Goal: Task Accomplishment & Management: Use online tool/utility

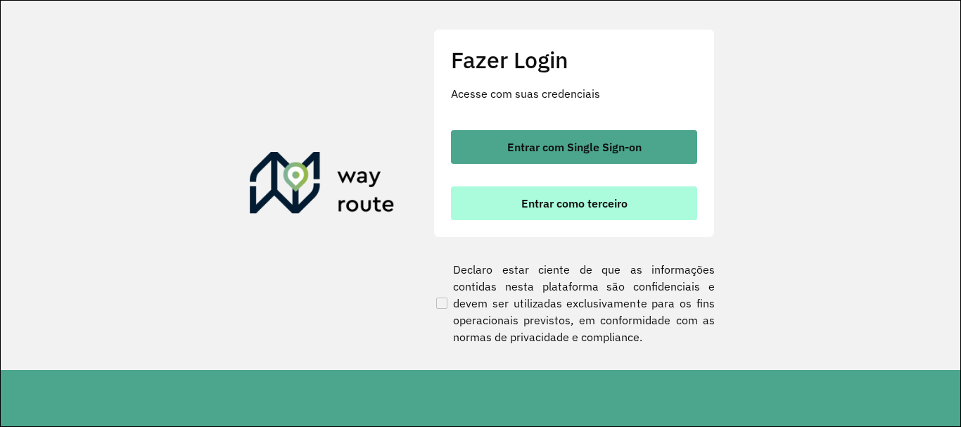
click at [544, 200] on span "Entrar como terceiro" at bounding box center [574, 203] width 106 height 11
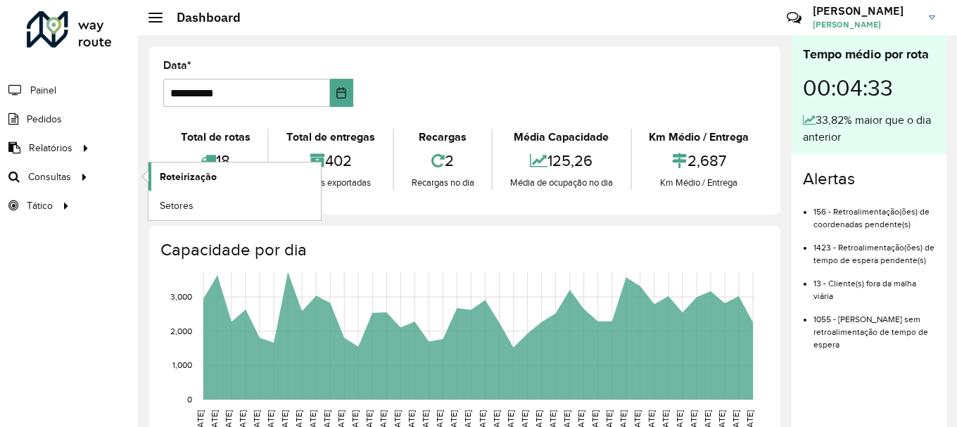
click at [156, 185] on link "Roteirização" at bounding box center [234, 176] width 172 height 28
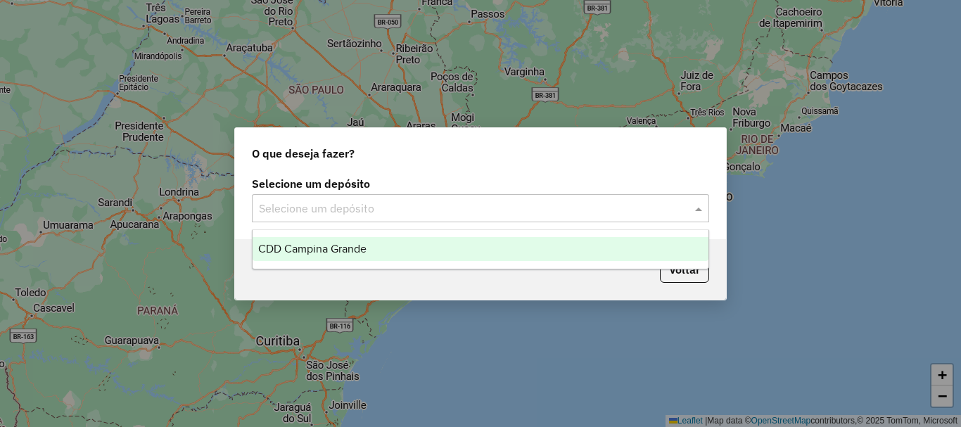
click at [536, 215] on input "text" at bounding box center [466, 208] width 415 height 17
click at [529, 239] on div "CDD Campina Grande" at bounding box center [481, 249] width 456 height 24
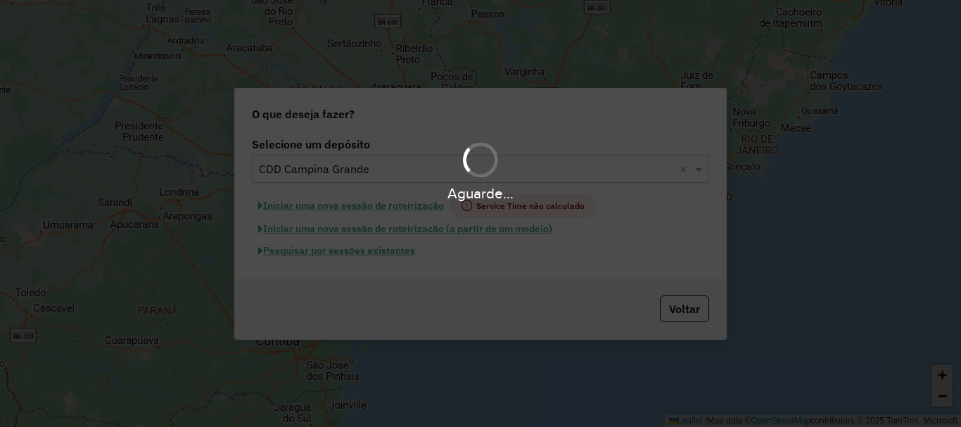
click at [407, 254] on div "Aguarde..." at bounding box center [480, 213] width 961 height 427
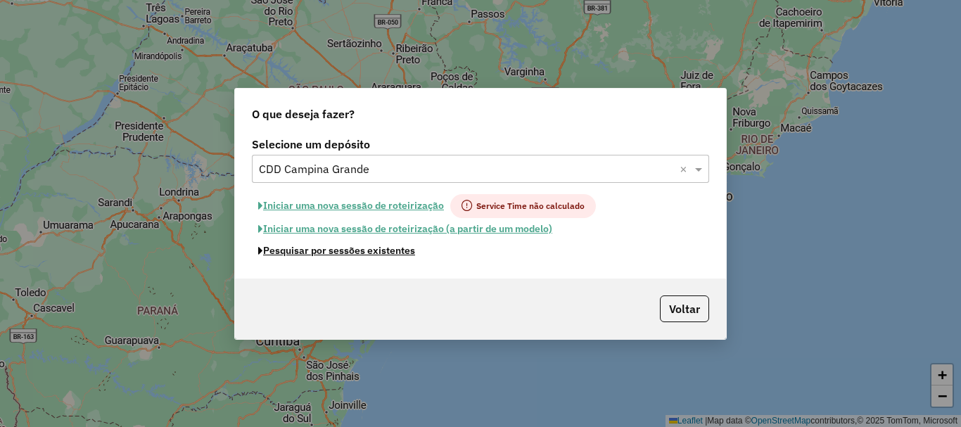
click at [407, 254] on button "Pesquisar por sessões existentes" at bounding box center [337, 251] width 170 height 22
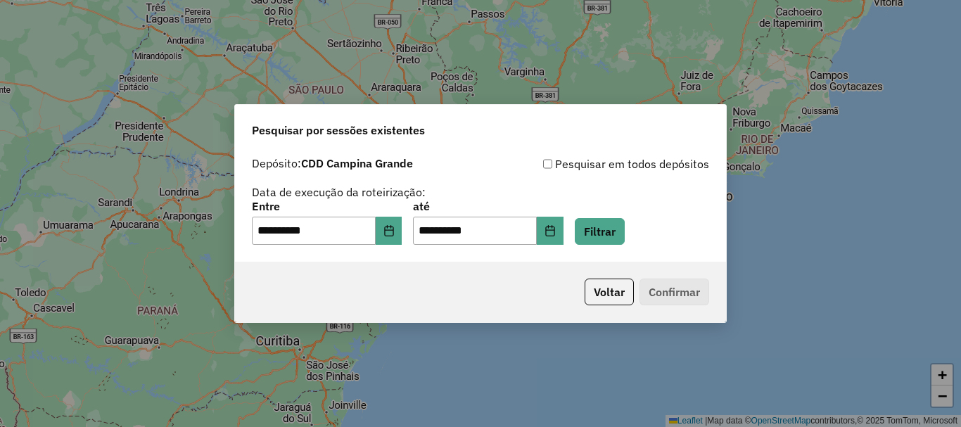
click at [637, 248] on div "**********" at bounding box center [480, 206] width 491 height 112
click at [625, 218] on button "Filtrar" at bounding box center [600, 231] width 50 height 27
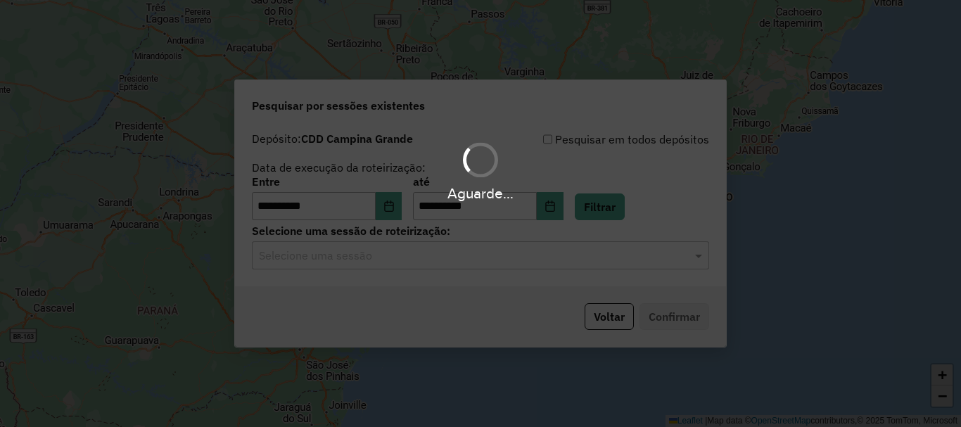
click at [352, 263] on input "text" at bounding box center [466, 256] width 415 height 17
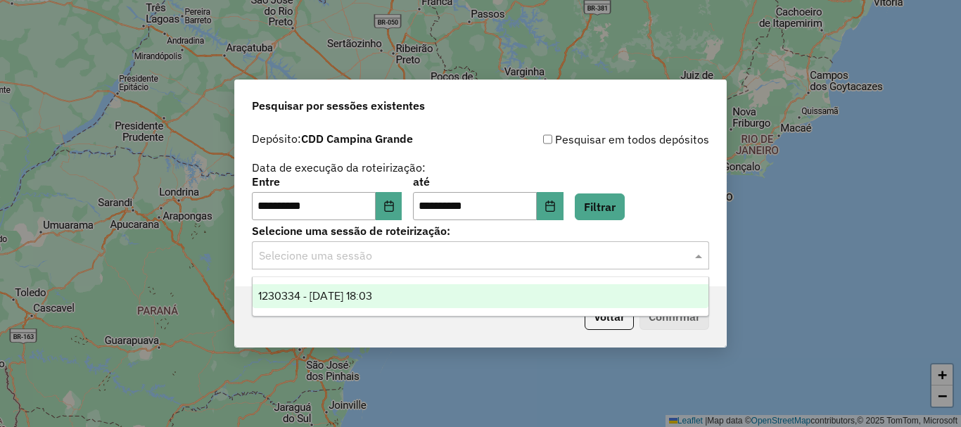
click at [338, 298] on span "1230334 - [DATE] 18:03" at bounding box center [315, 296] width 114 height 12
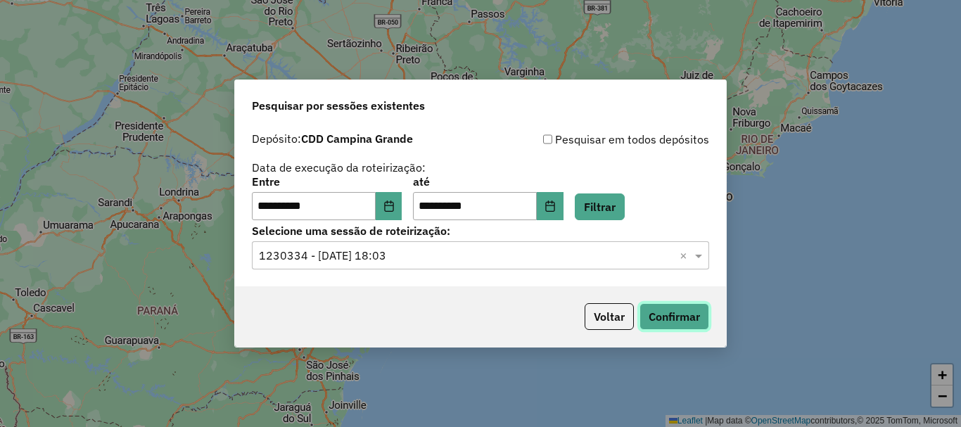
click at [696, 324] on button "Confirmar" at bounding box center [674, 316] width 70 height 27
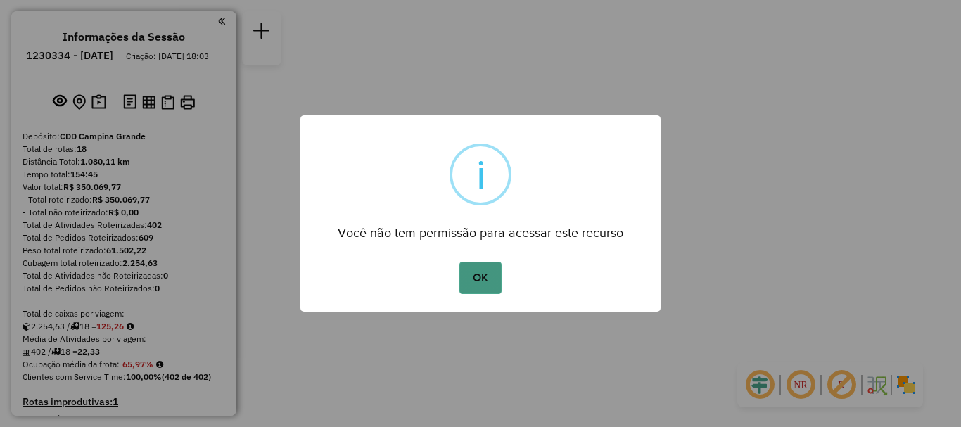
click at [488, 262] on button "OK" at bounding box center [480, 278] width 42 height 32
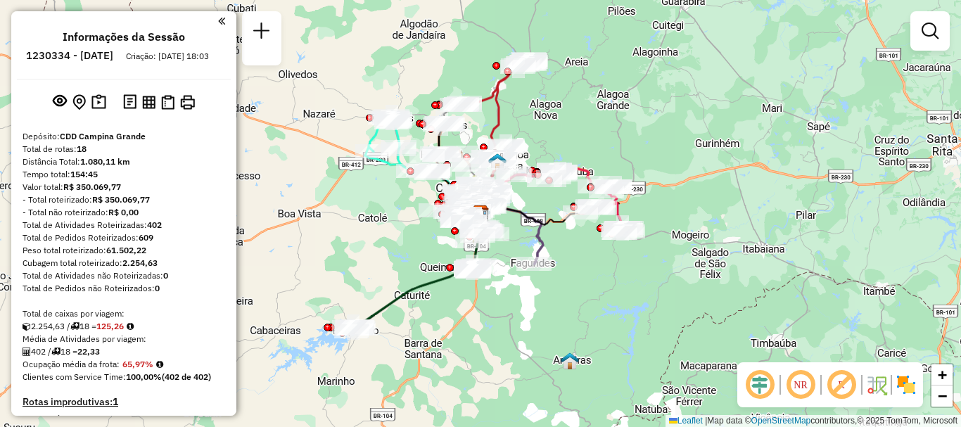
scroll to position [211, 0]
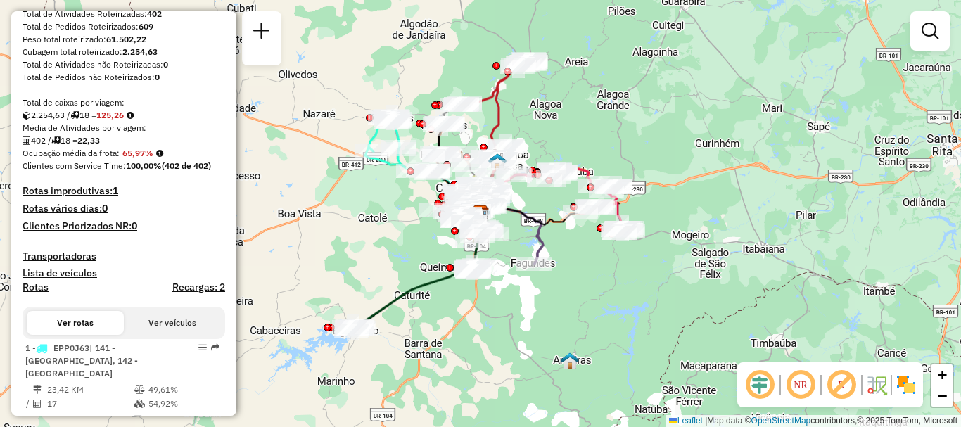
click at [797, 389] on em at bounding box center [801, 385] width 34 height 34
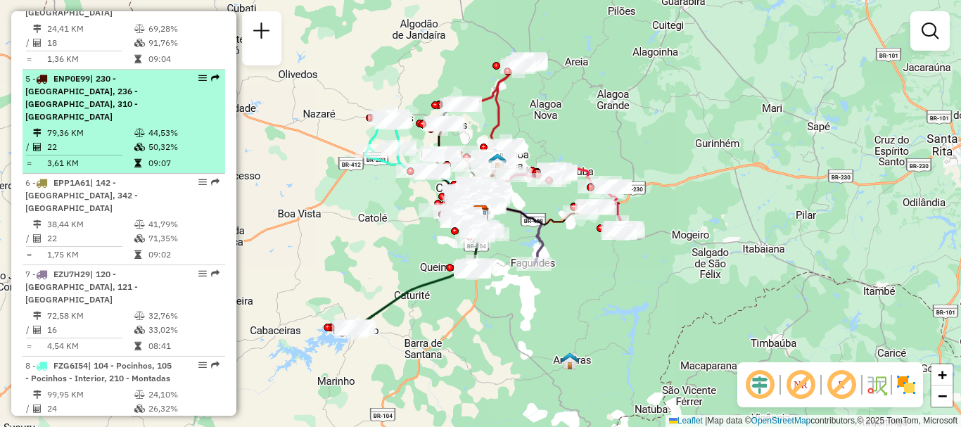
scroll to position [974, 0]
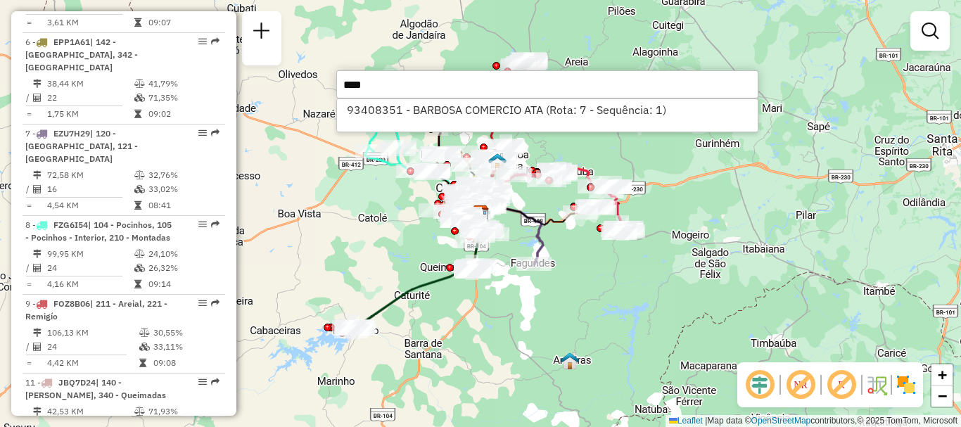
type input "****"
click at [532, 103] on li "93408351 - BARBOSA COMERCIO ATA (Rota: 7 - Sequência: 1)" at bounding box center [547, 109] width 421 height 21
select select "**********"
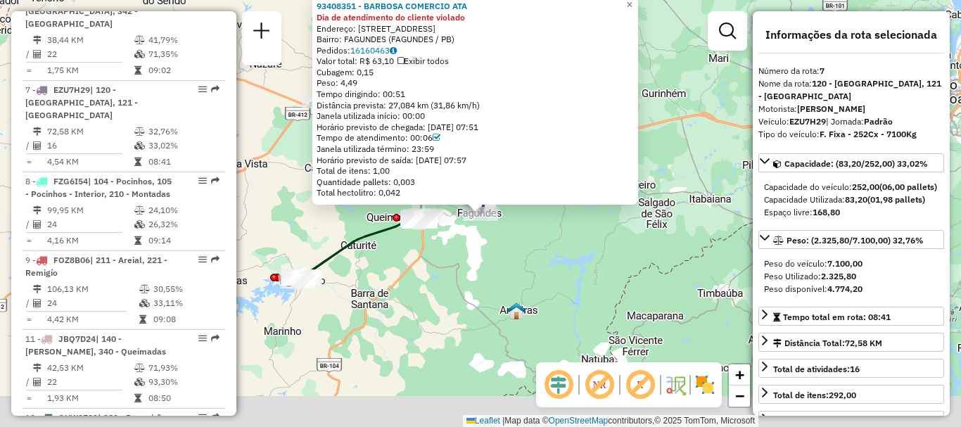
scroll to position [1037, 0]
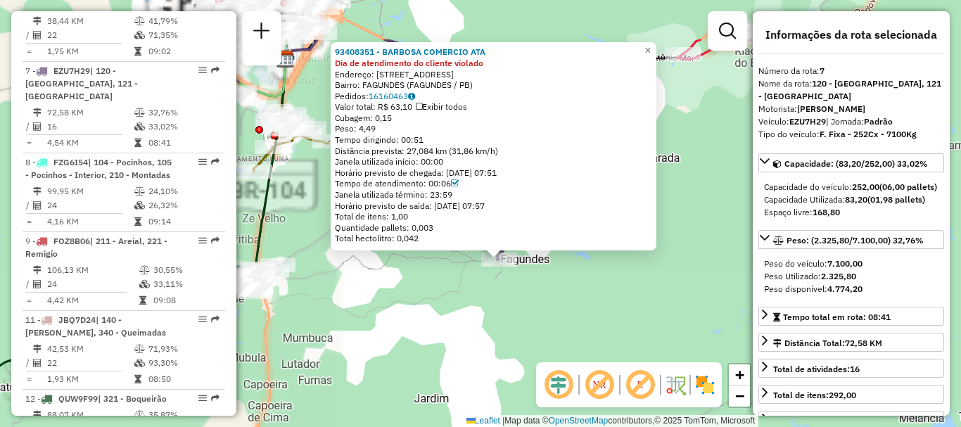
drag, startPoint x: 497, startPoint y: 237, endPoint x: 517, endPoint y: 324, distance: 89.4
click at [517, 324] on div "93408351 - BARBOSA COMERCIO ATA Dia de atendimento do cliente violado Endereço:…" at bounding box center [480, 213] width 961 height 427
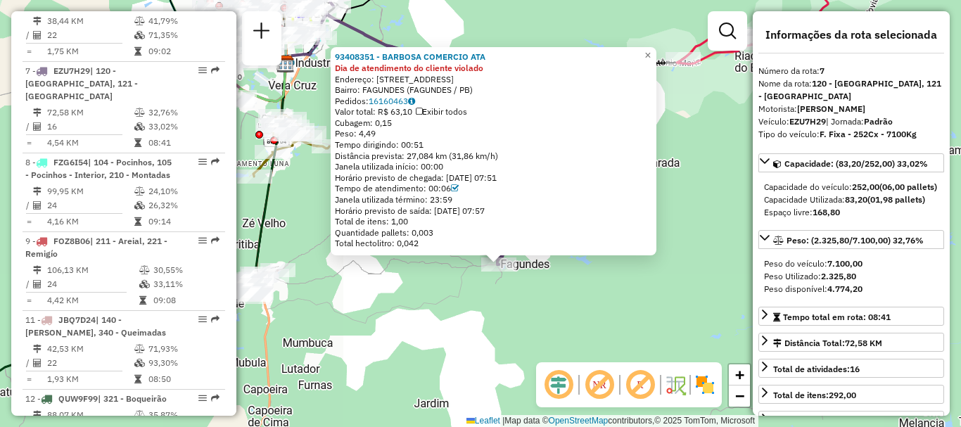
click at [506, 305] on div "93408351 - BARBOSA COMERCIO ATA Dia de atendimento do cliente violado Endereço:…" at bounding box center [480, 213] width 961 height 427
